Goal: Check status: Check status

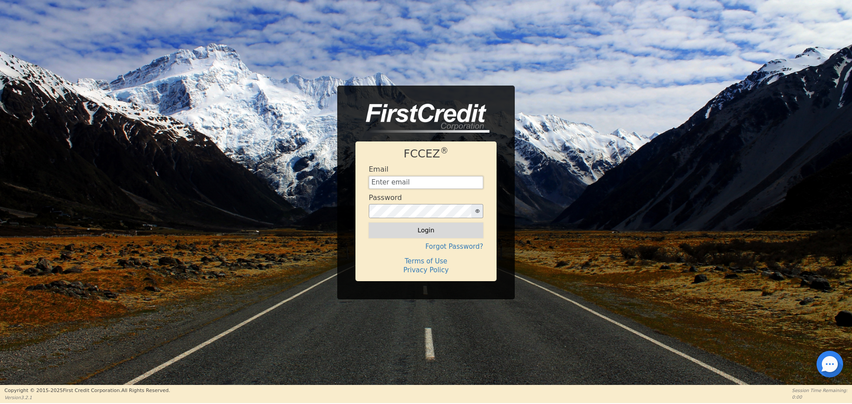
type input "[EMAIL_ADDRESS][DOMAIN_NAME]"
click at [430, 232] on button "Login" at bounding box center [426, 230] width 115 height 15
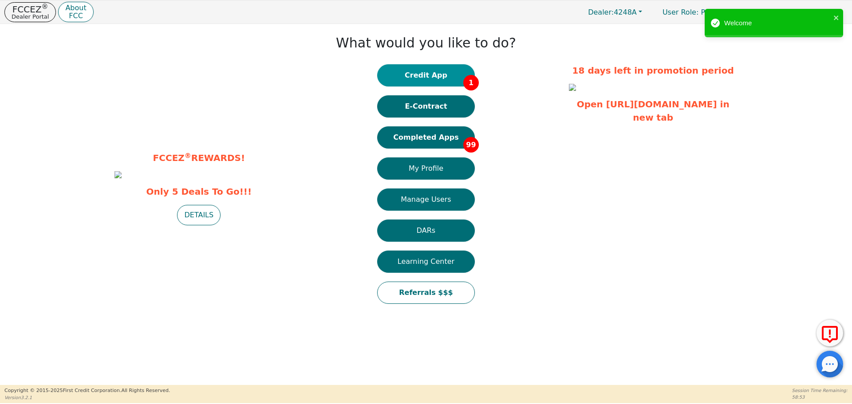
click at [436, 78] on button "Credit App 1" at bounding box center [426, 75] width 98 height 22
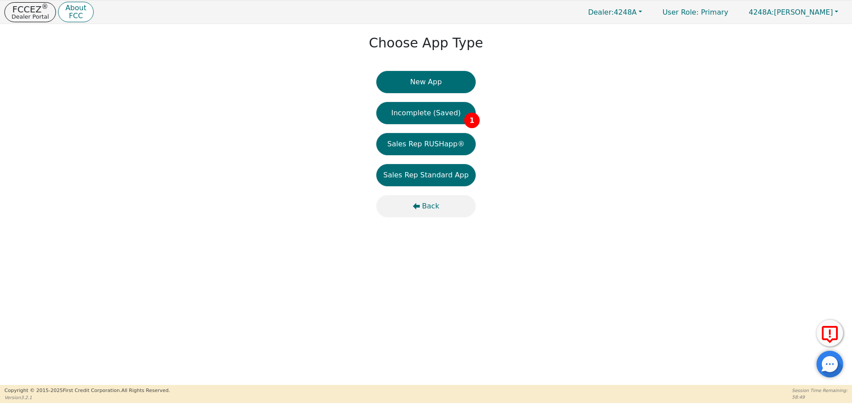
click at [431, 205] on span "Back" at bounding box center [430, 206] width 17 height 11
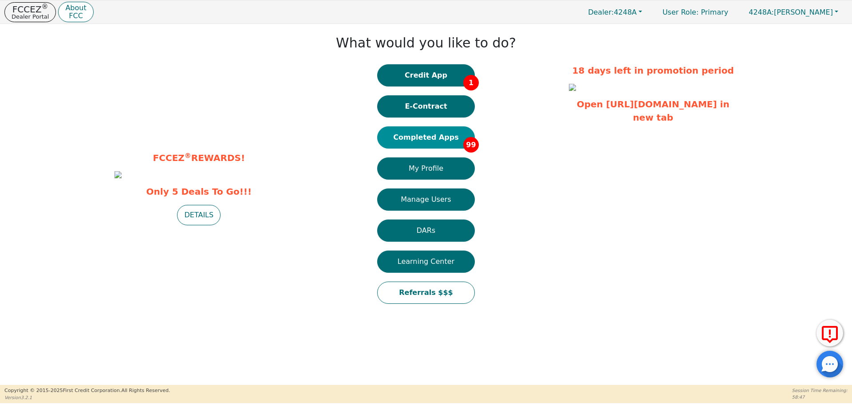
click at [435, 137] on button "Completed Apps 99" at bounding box center [426, 137] width 98 height 22
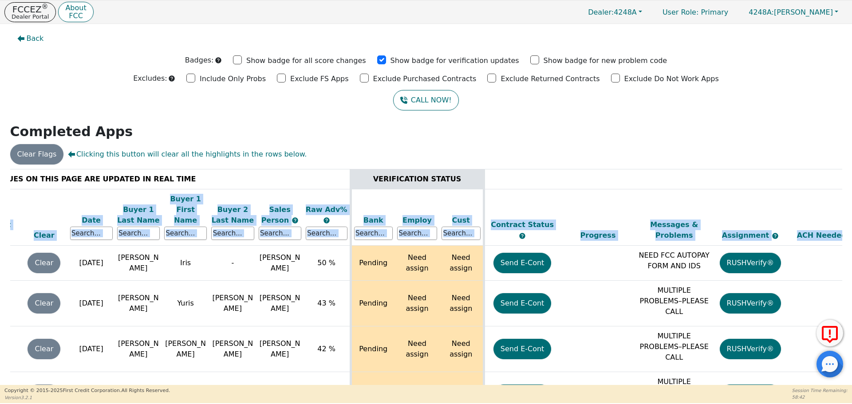
drag, startPoint x: 839, startPoint y: 176, endPoint x: 837, endPoint y: 190, distance: 13.4
click at [840, 195] on div "ALL VALUES ON THIS PAGE ARE UPDATED IN REAL TIME VERIFICATION STATUS Do Not Wor…" at bounding box center [426, 291] width 839 height 245
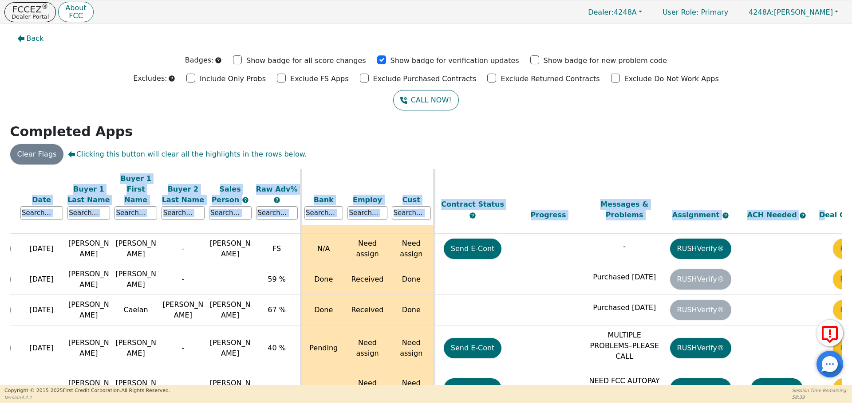
scroll to position [3238, 87]
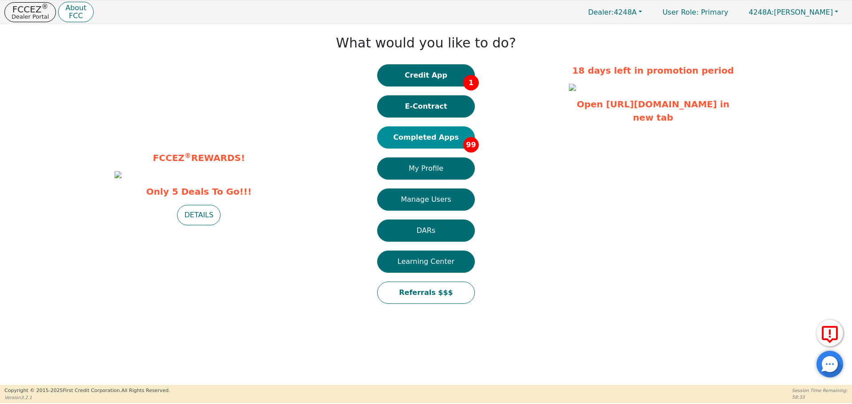
click at [409, 135] on button "Completed Apps 99" at bounding box center [426, 137] width 98 height 22
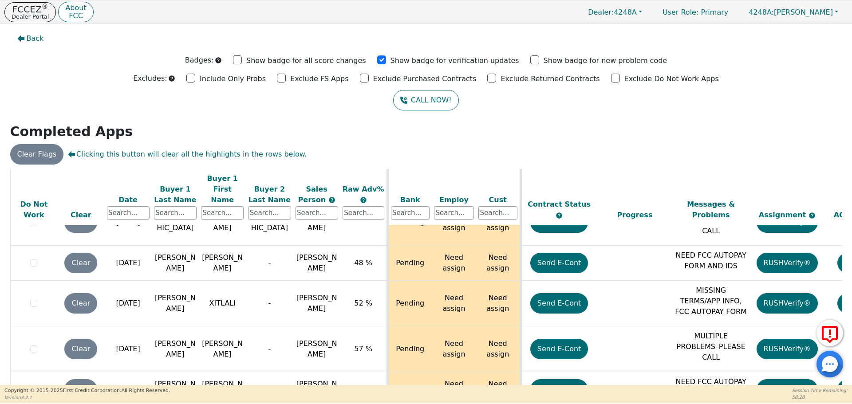
scroll to position [3238, 0]
